Goal: Task Accomplishment & Management: Manage account settings

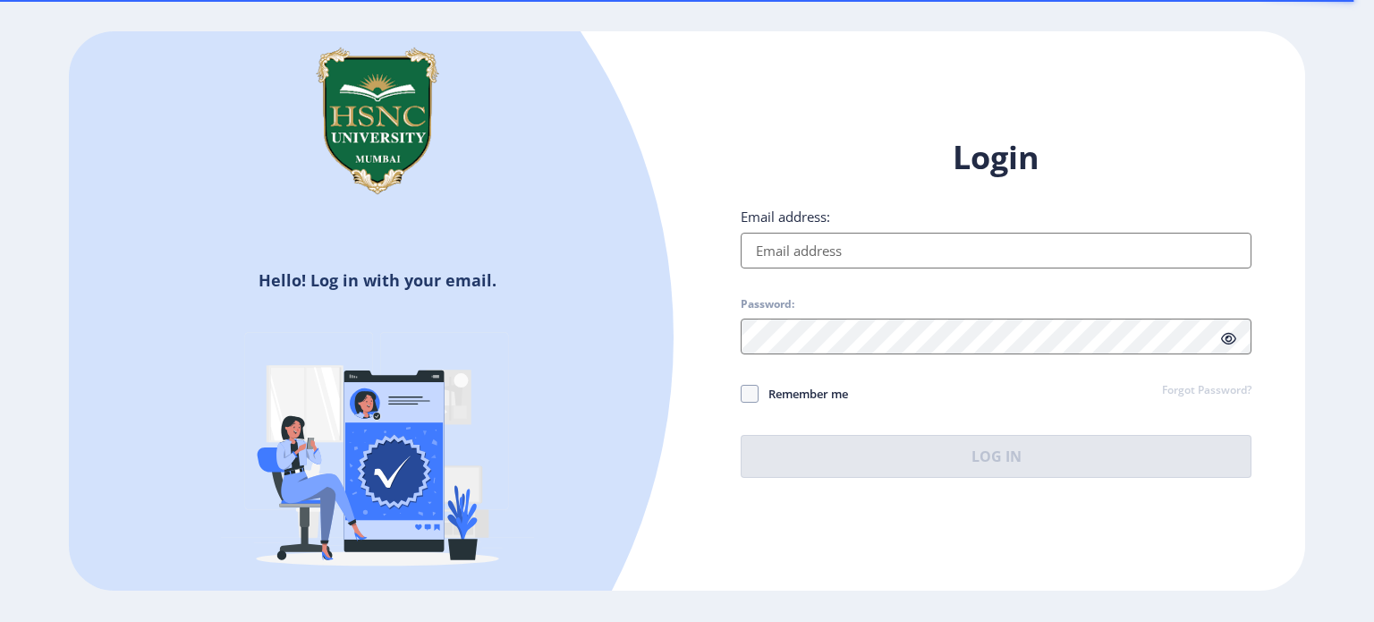
click at [799, 235] on input "Email address:" at bounding box center [996, 251] width 511 height 36
type input "[EMAIL_ADDRESS][DOMAIN_NAME]"
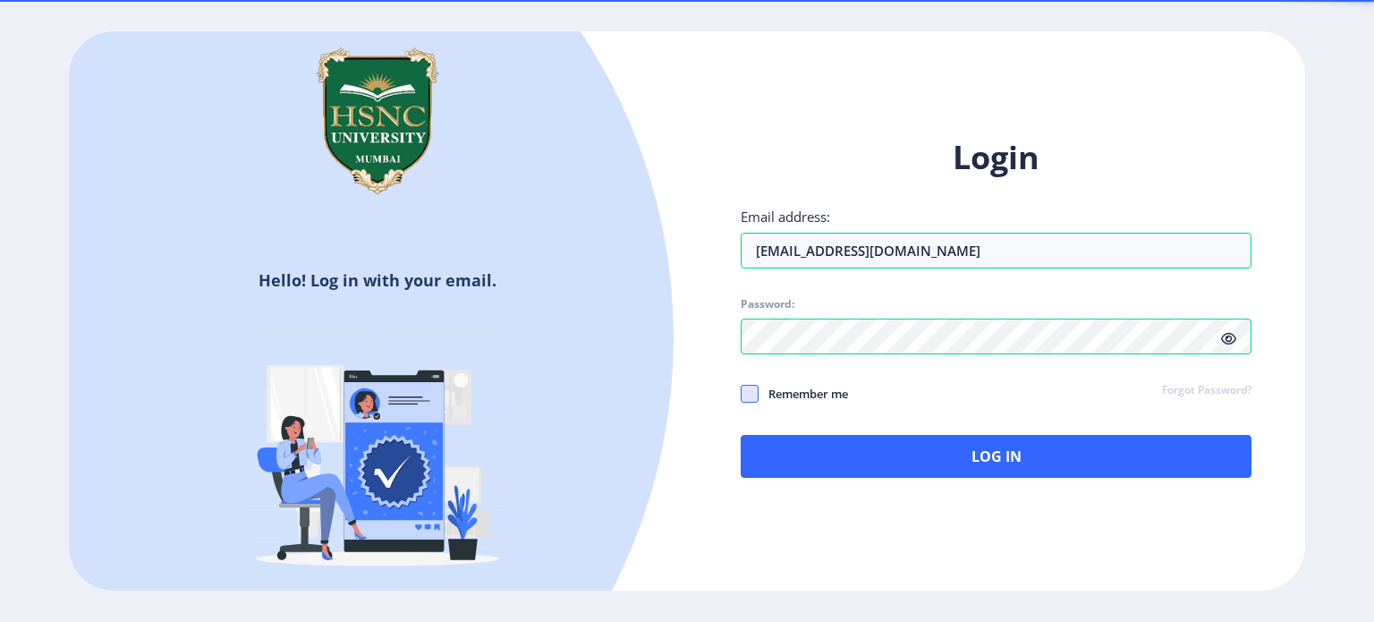
click at [752, 388] on span at bounding box center [750, 394] width 18 height 18
click at [741, 393] on input "Remember me" at bounding box center [741, 393] width 1 height 1
checkbox input "true"
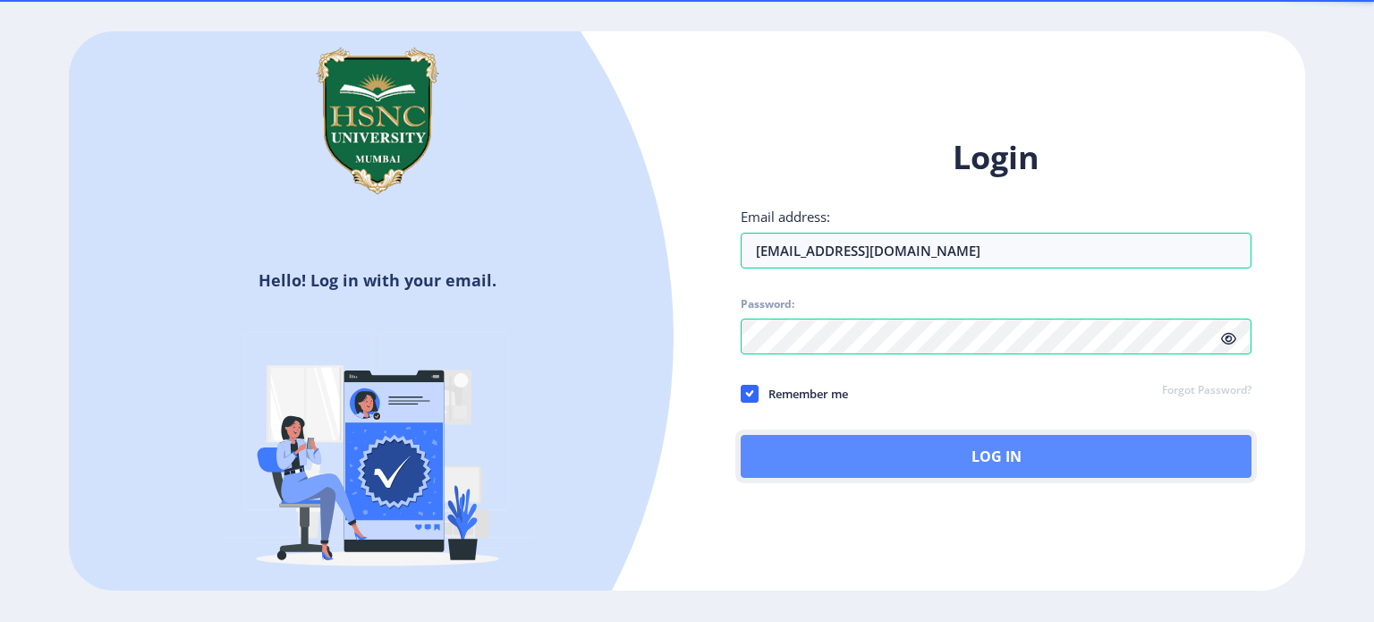
click at [849, 445] on button "Log In" at bounding box center [996, 456] width 511 height 43
